Goal: Complete application form: Complete application form

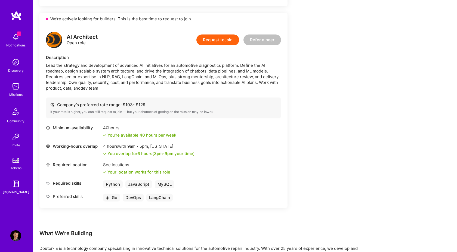
scroll to position [332, 0]
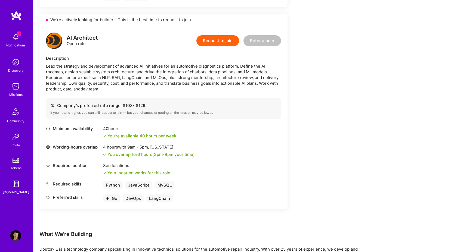
click at [215, 41] on button "Request to join" at bounding box center [217, 40] width 43 height 11
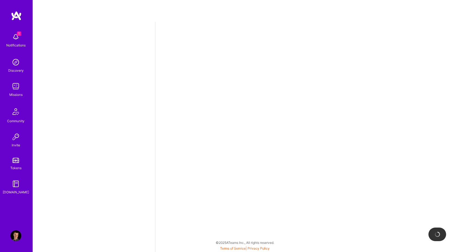
select select "AT"
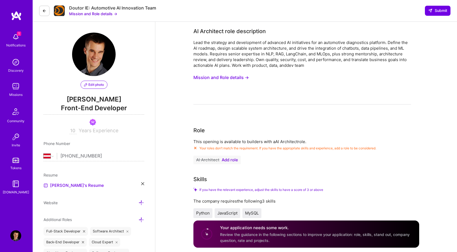
click at [228, 162] on span "Add role" at bounding box center [230, 160] width 16 height 4
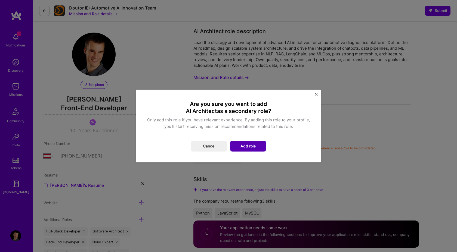
click at [243, 149] on button "Add role" at bounding box center [248, 146] width 36 height 11
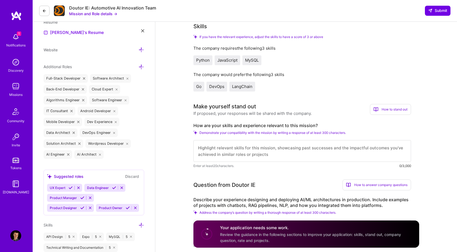
scroll to position [186, 0]
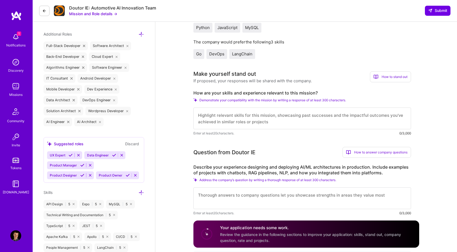
click at [259, 118] on textarea at bounding box center [302, 119] width 218 height 22
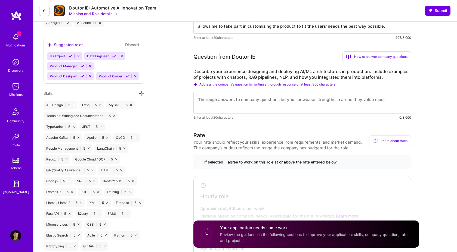
scroll to position [286, 0]
type textarea "Experienced software developer and a certified AI expert, as well as a car love…"
click at [247, 101] on textarea at bounding box center [302, 102] width 218 height 22
click at [199, 161] on span at bounding box center [200, 161] width 4 height 4
click at [0, 0] on input "If selected, I agree to work on this role at or above the rate entered below." at bounding box center [0, 0] width 0 height 0
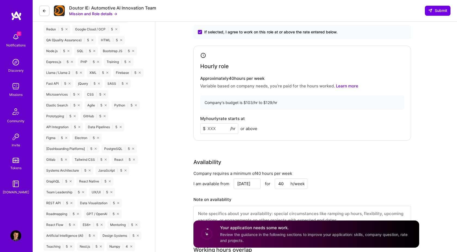
scroll to position [414, 0]
click at [213, 129] on input at bounding box center [219, 129] width 38 height 11
type input "100"
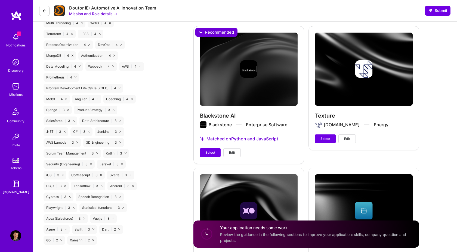
scroll to position [752, 0]
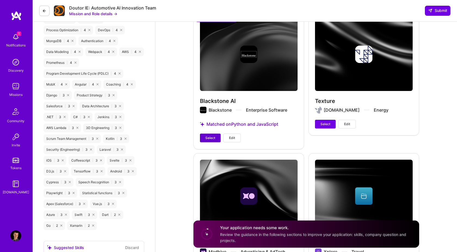
click at [204, 138] on button "Select" at bounding box center [210, 138] width 21 height 9
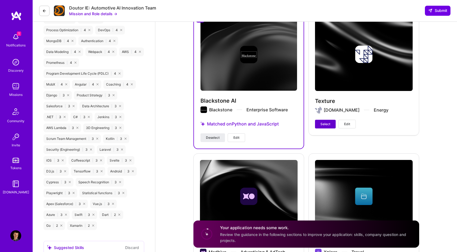
click at [330, 123] on button "Select" at bounding box center [325, 124] width 21 height 9
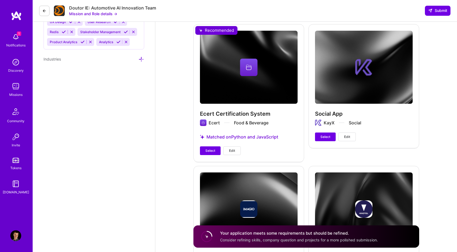
scroll to position [1008, 0]
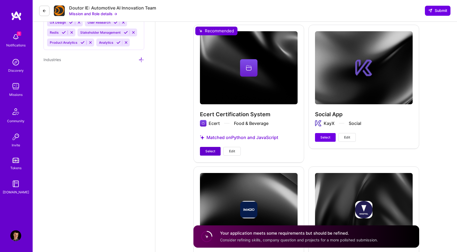
click at [208, 153] on span "Select" at bounding box center [210, 151] width 10 height 5
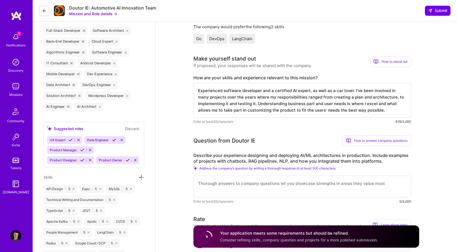
scroll to position [200, 0]
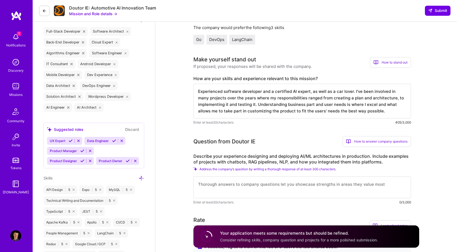
click at [221, 187] on textarea at bounding box center [302, 188] width 218 height 22
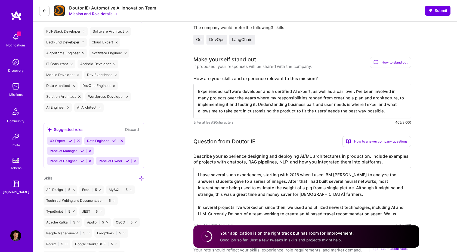
type textarea "I have several such experiences, starting with 2018 when I used IBM [PERSON_NAM…"
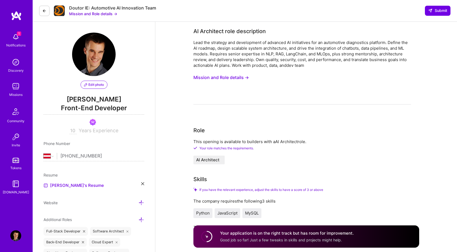
select select "AT"
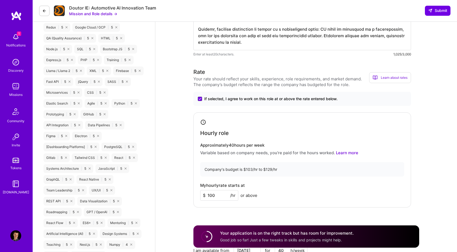
scroll to position [538, 0]
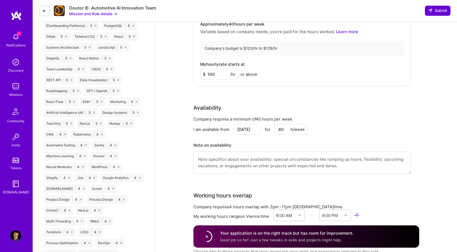
type textarea "I have several such experiences, starting with 2018 when I used IBM Watson to a…"
click at [440, 8] on span "Submit" at bounding box center [437, 10] width 19 height 5
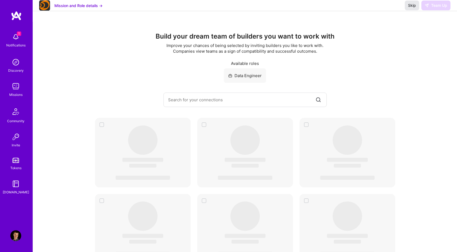
click at [411, 8] on span "Skip" at bounding box center [412, 5] width 8 height 5
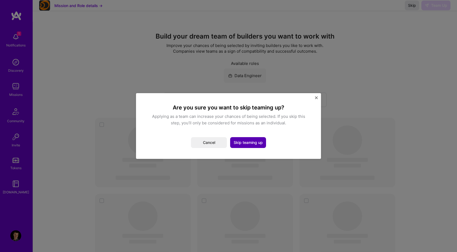
click at [252, 141] on button "Skip teaming up" at bounding box center [248, 142] width 36 height 11
